Goal: Task Accomplishment & Management: Manage account settings

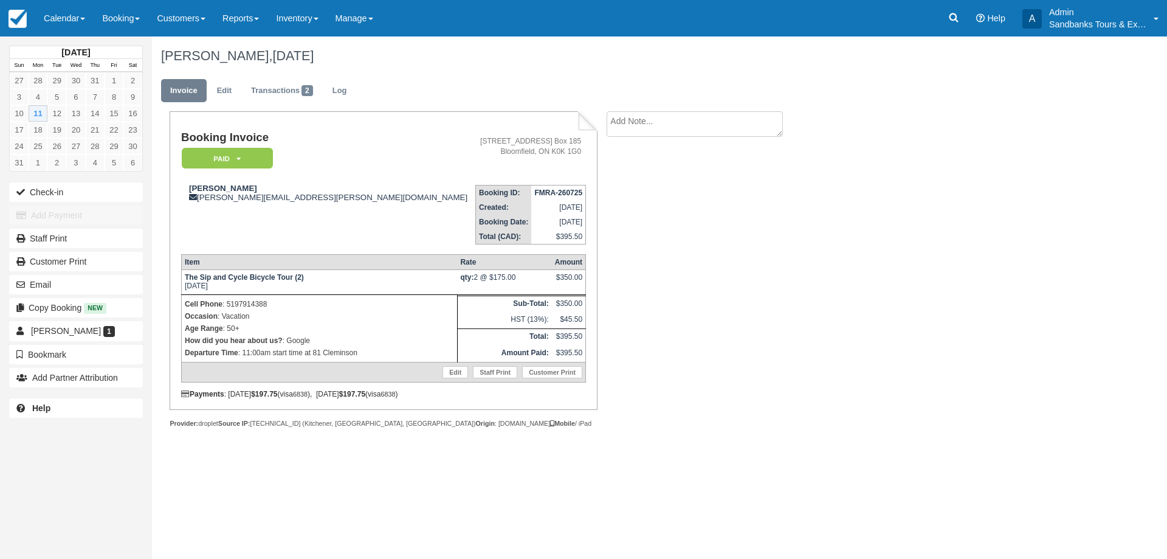
click at [663, 260] on div "Booking Invoice Paid   Pending Deposit Hold Deposit Waiting Cancelled BOOKED GI…" at bounding box center [486, 282] width 669 height 343
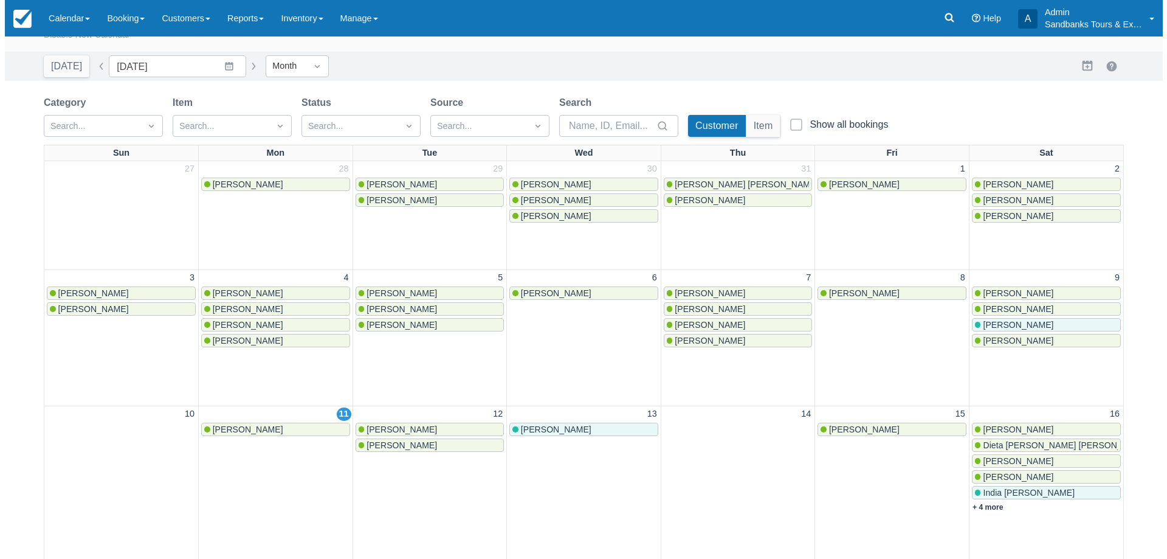
scroll to position [61, 0]
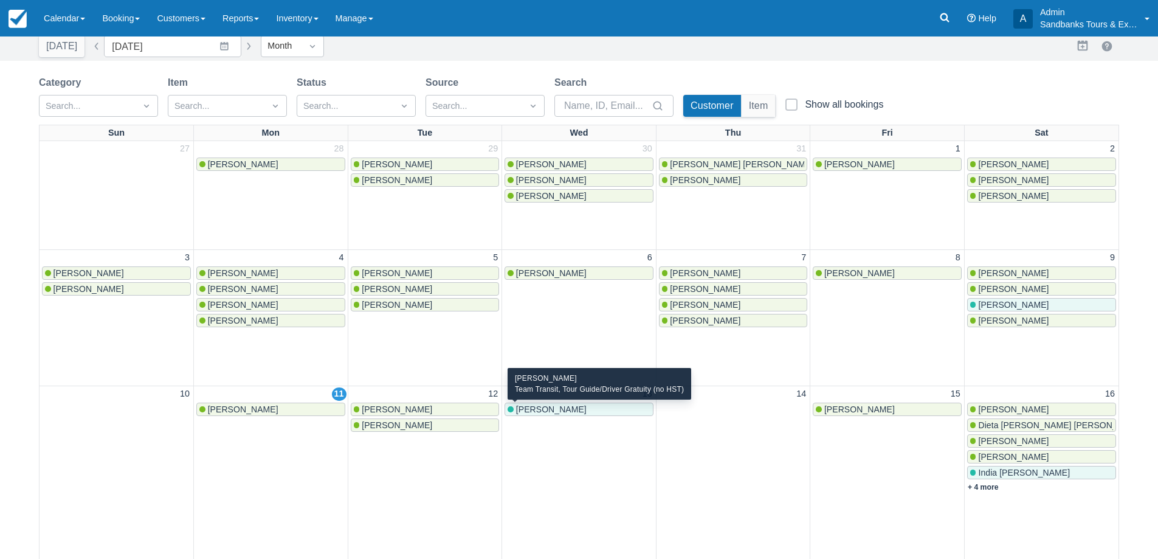
click at [573, 410] on div "[PERSON_NAME]" at bounding box center [579, 409] width 143 height 10
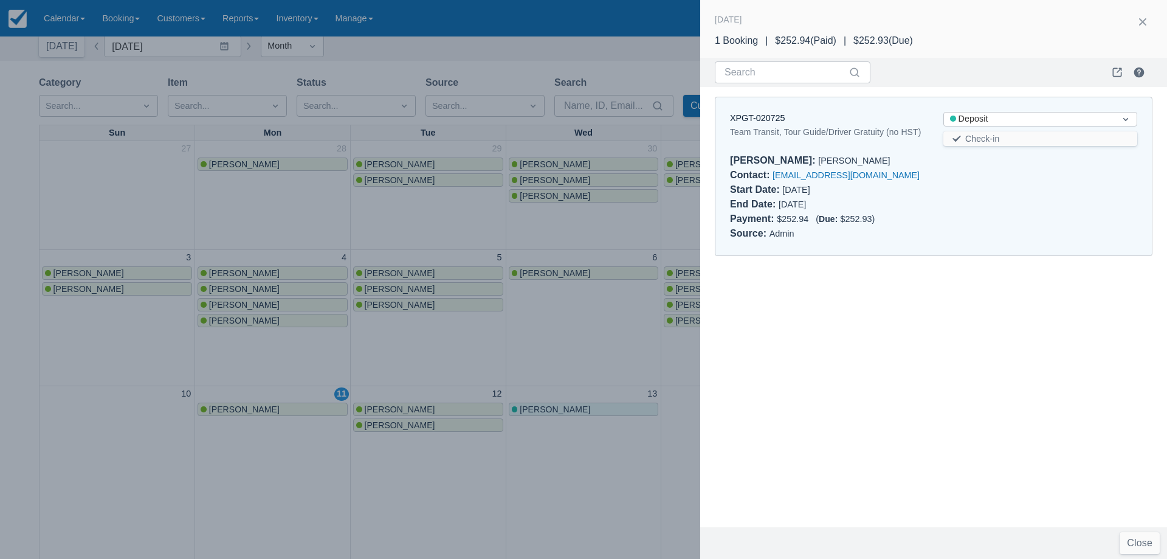
click at [453, 354] on div at bounding box center [583, 279] width 1167 height 559
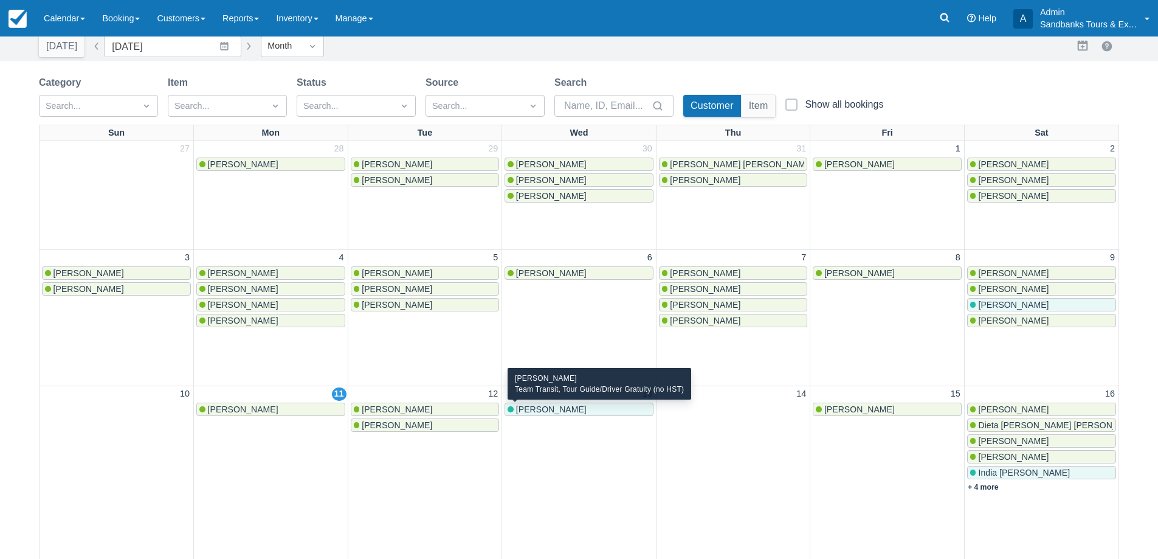
click at [564, 410] on div "Geoff Hadrill" at bounding box center [579, 409] width 143 height 10
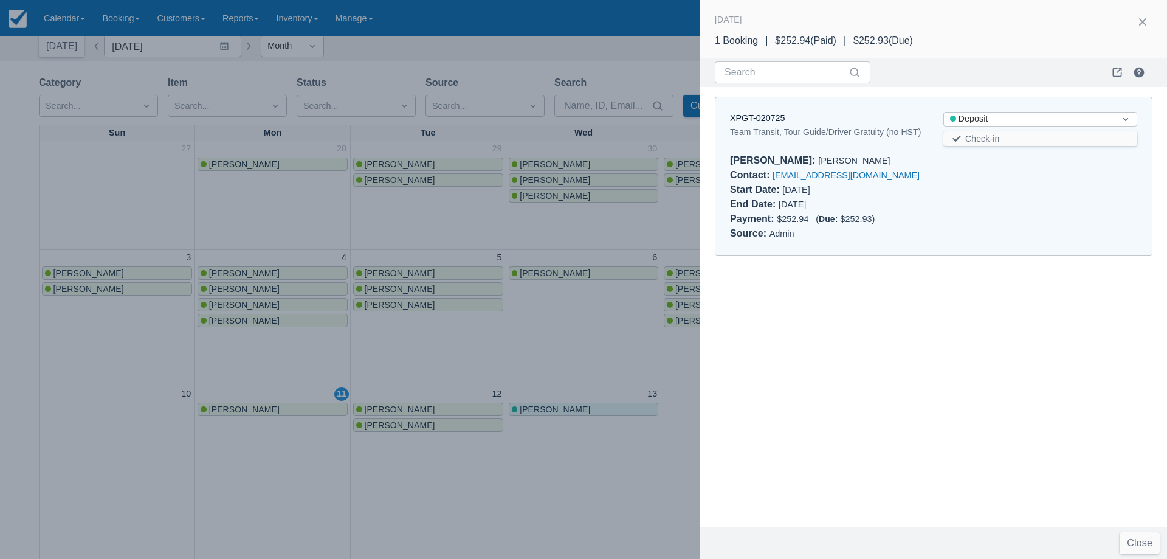
click at [748, 114] on link "XPGT-020725" at bounding box center [757, 118] width 55 height 10
click at [401, 266] on div at bounding box center [583, 279] width 1167 height 559
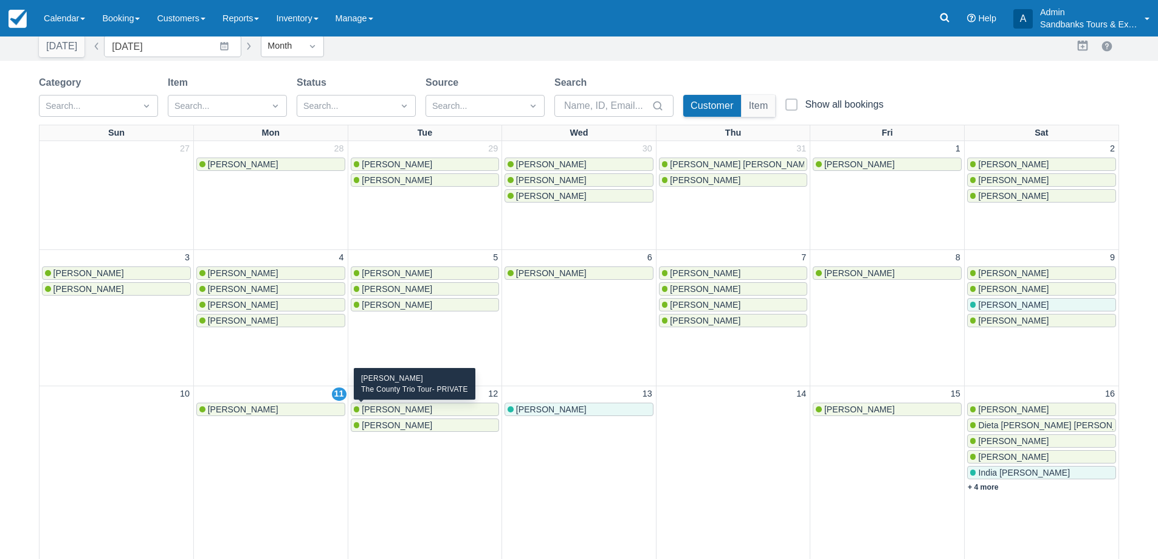
click at [387, 409] on span "[PERSON_NAME]" at bounding box center [397, 409] width 71 height 10
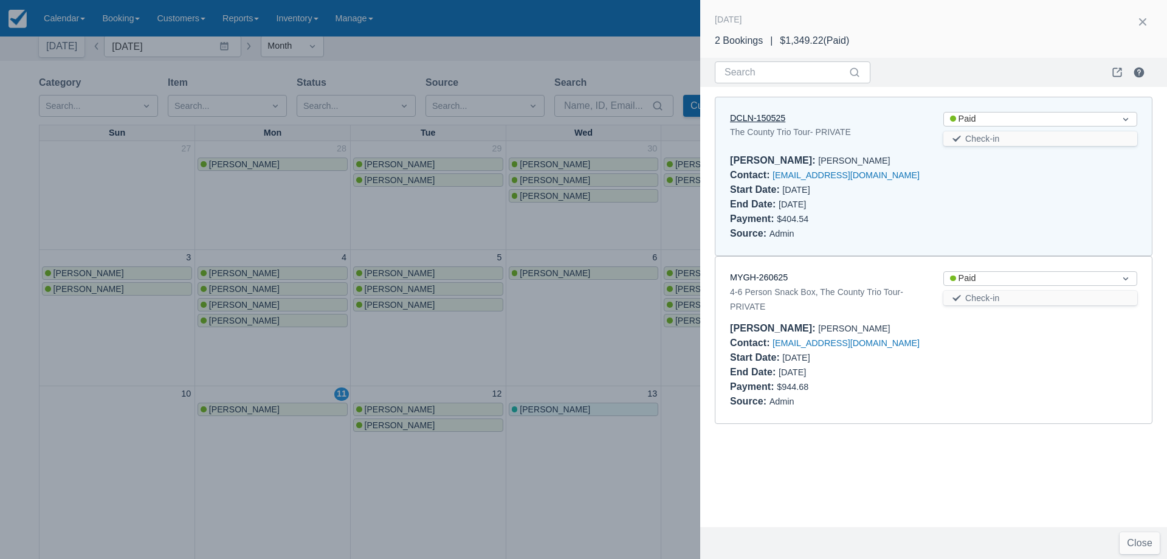
click at [768, 119] on link "DCLN-150525" at bounding box center [757, 118] width 55 height 10
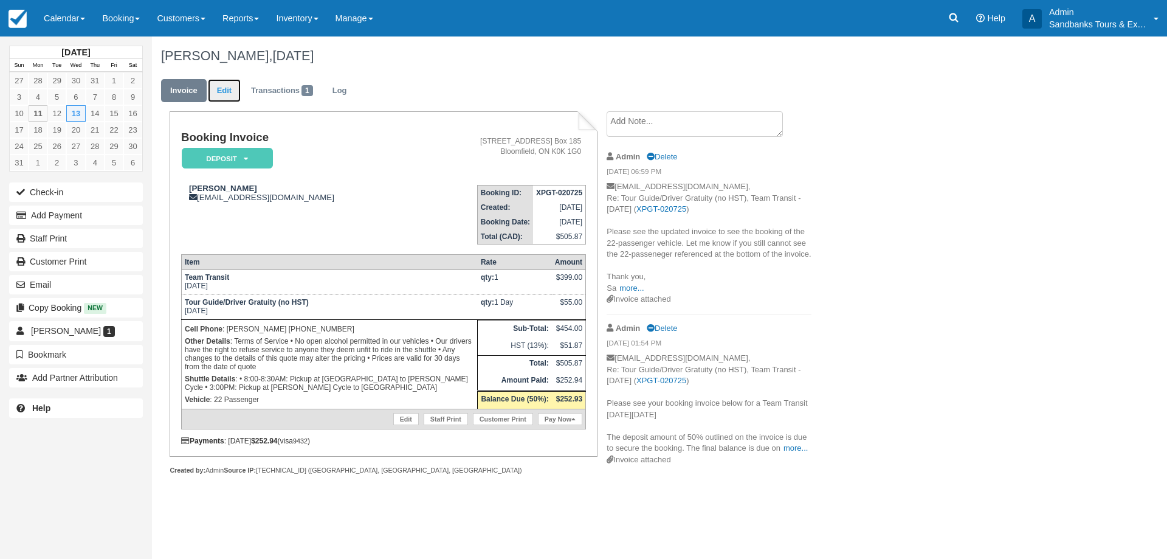
click at [223, 88] on link "Edit" at bounding box center [224, 91] width 33 height 24
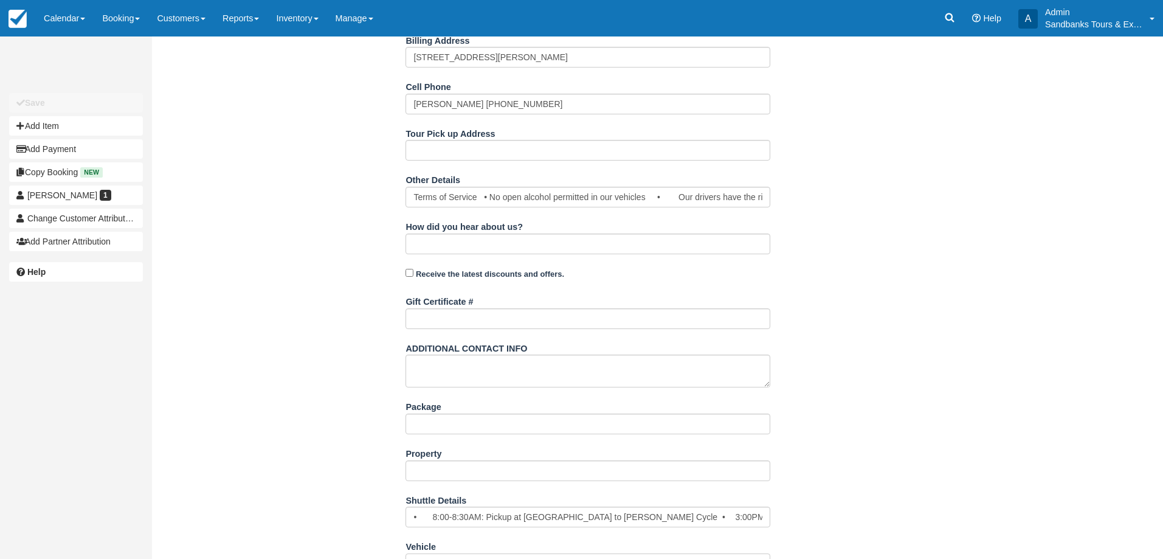
scroll to position [449, 0]
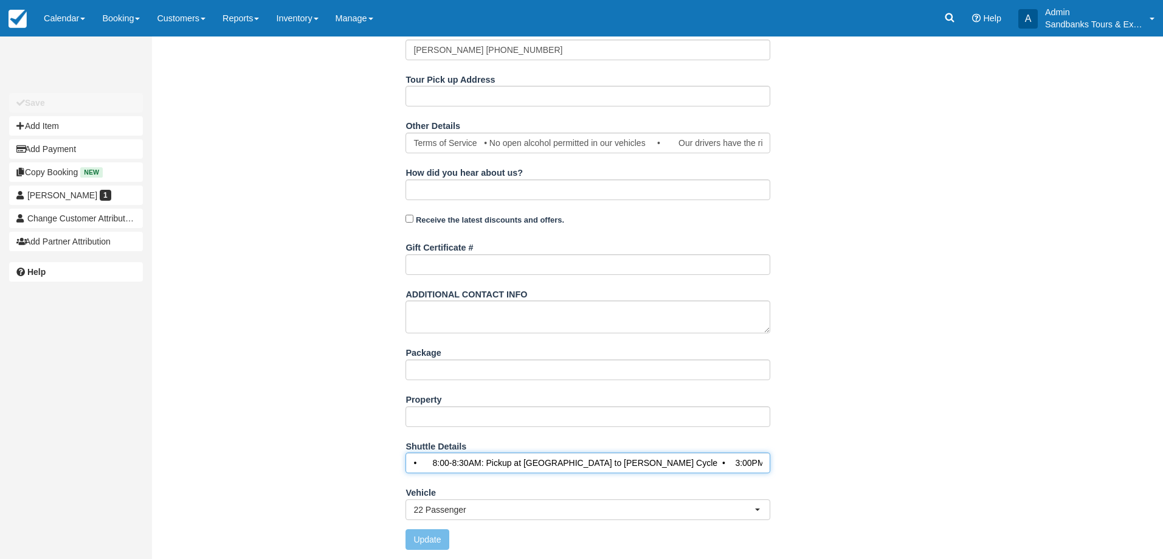
drag, startPoint x: 468, startPoint y: 463, endPoint x: 441, endPoint y: 461, distance: 27.4
click at [441, 461] on input "• 8:00-8:30AM: Pickup at [GEOGRAPHIC_DATA] to [PERSON_NAME] Cycle • 3:00PM: Pic…" at bounding box center [587, 462] width 365 height 21
type input "• 8:45AM: Pickup at Picton Harbour Inn to Closson Chase Cycle • 3:00PM: Pickup …"
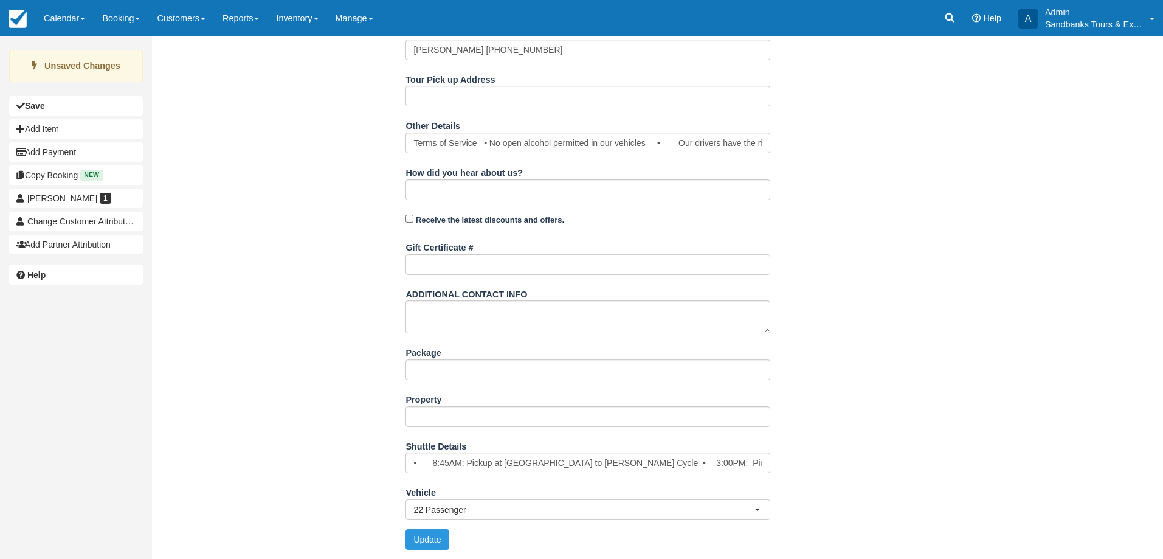
click at [911, 373] on div "Name Geoff Hadrill E-mail ghadrill@yahoo.ca Did you mean ? Company Billing Addr…" at bounding box center [588, 198] width 872 height 722
click at [424, 534] on button "Update" at bounding box center [426, 539] width 43 height 21
